Goal: Navigation & Orientation: Find specific page/section

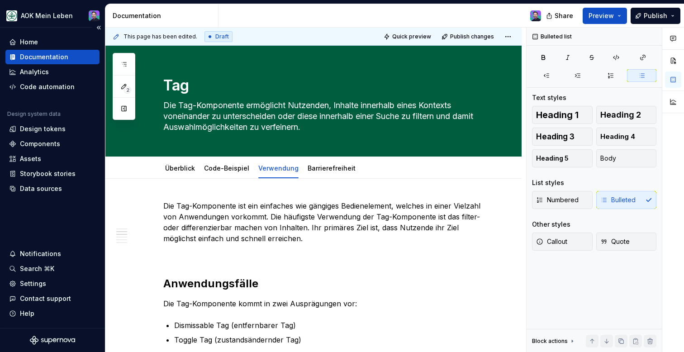
scroll to position [714, 0]
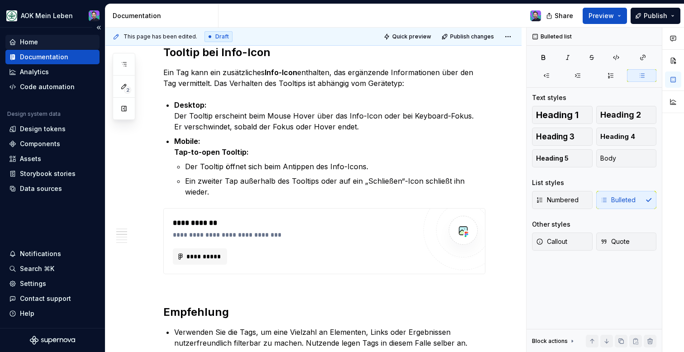
click at [34, 43] on div "Home" at bounding box center [29, 42] width 18 height 9
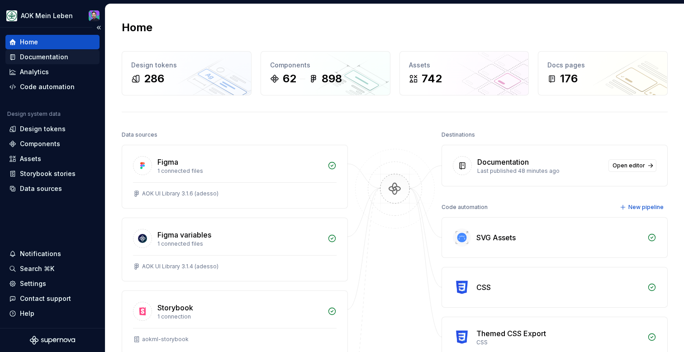
click at [37, 55] on div "Documentation" at bounding box center [44, 56] width 48 height 9
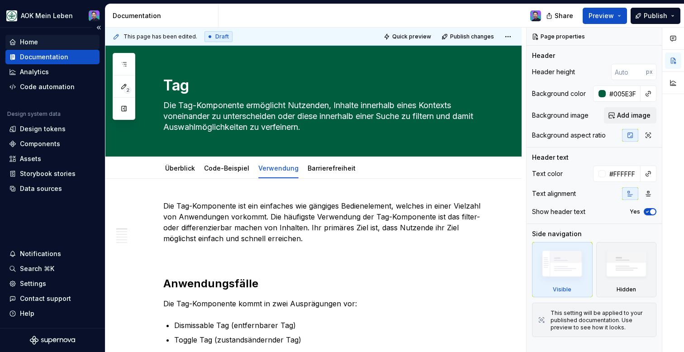
click at [50, 38] on div "Home" at bounding box center [52, 42] width 87 height 9
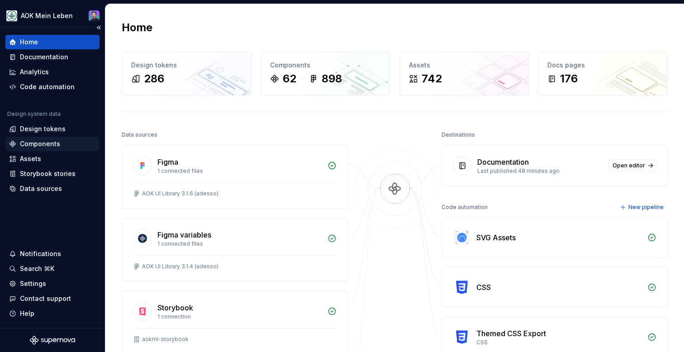
click at [52, 142] on div "Components" at bounding box center [40, 143] width 40 height 9
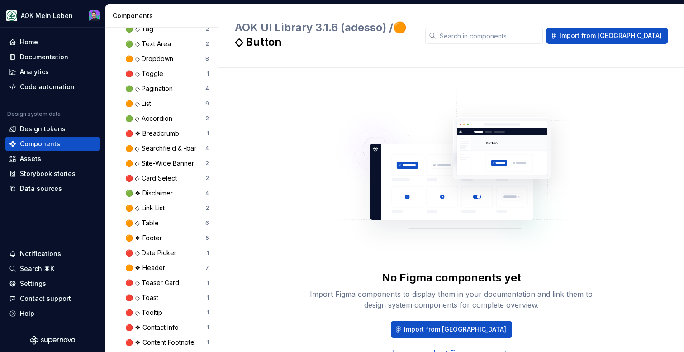
scroll to position [393, 0]
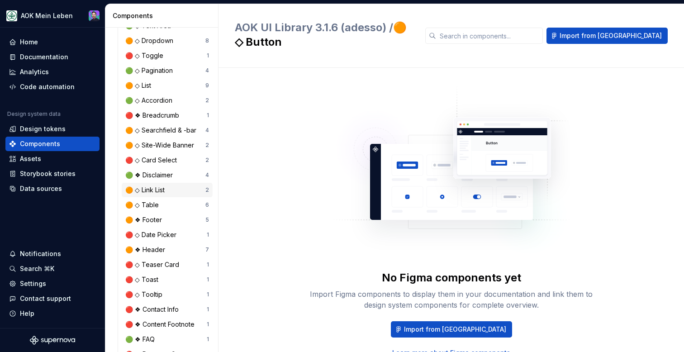
click at [154, 189] on div "🟠 ◇ Link List" at bounding box center [146, 189] width 43 height 9
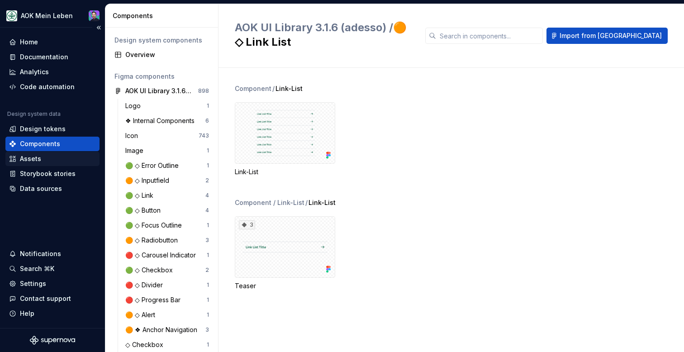
click at [69, 153] on div "Assets" at bounding box center [52, 158] width 94 height 14
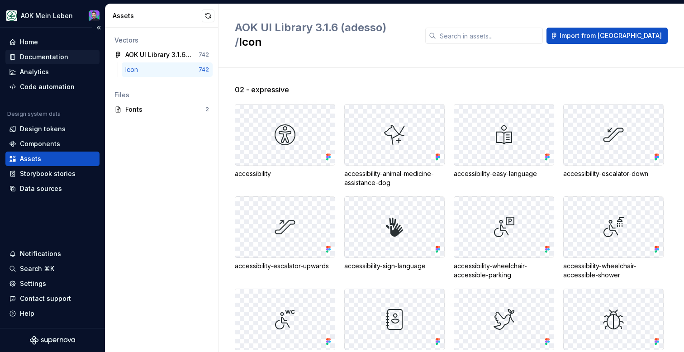
click at [54, 57] on div "Documentation" at bounding box center [44, 56] width 48 height 9
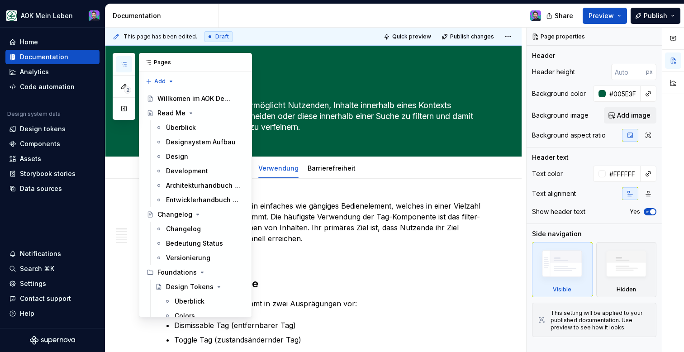
click at [124, 56] on div "2" at bounding box center [124, 86] width 23 height 67
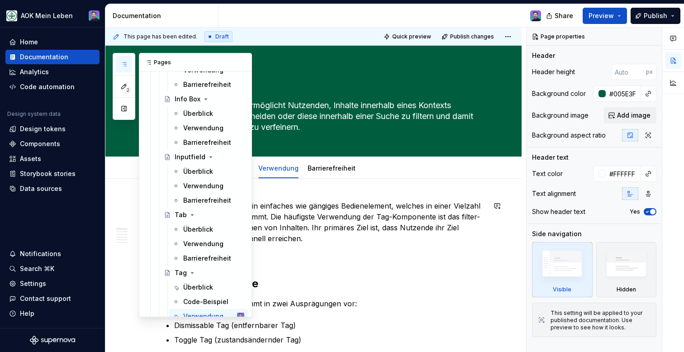
scroll to position [1079, 0]
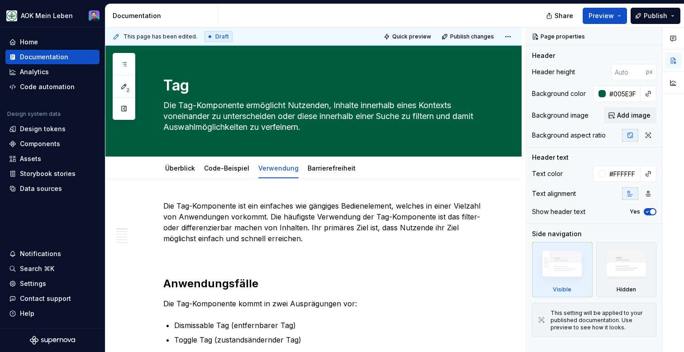
type textarea "*"
